Goal: Information Seeking & Learning: Learn about a topic

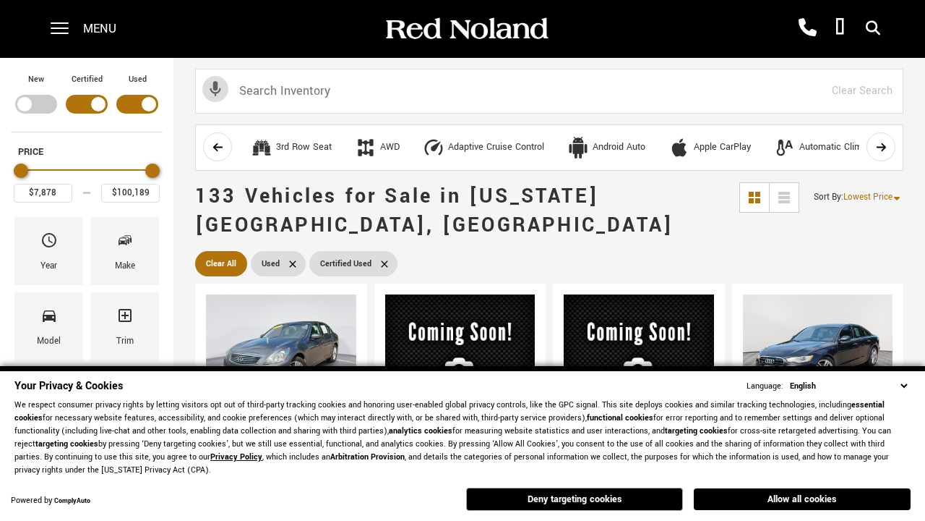
scroll to position [566, 0]
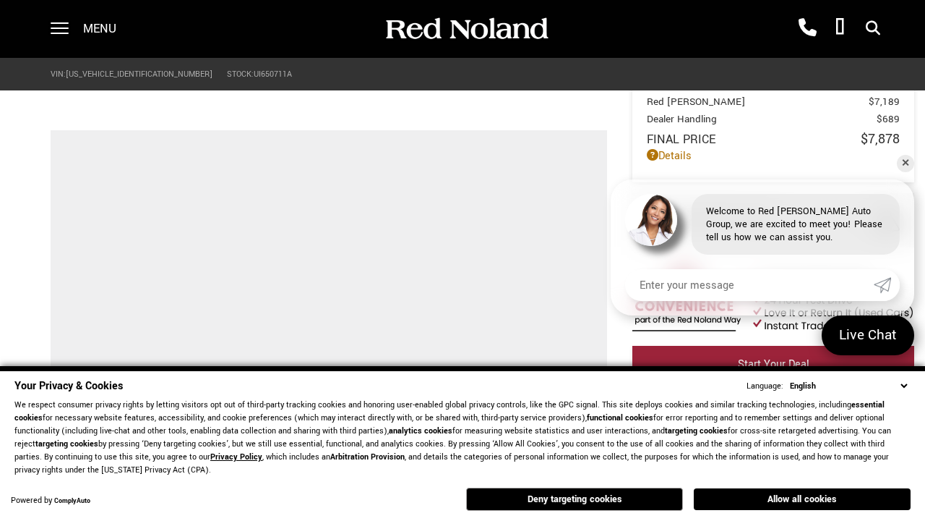
scroll to position [882, 0]
